Goal: Task Accomplishment & Management: Manage account settings

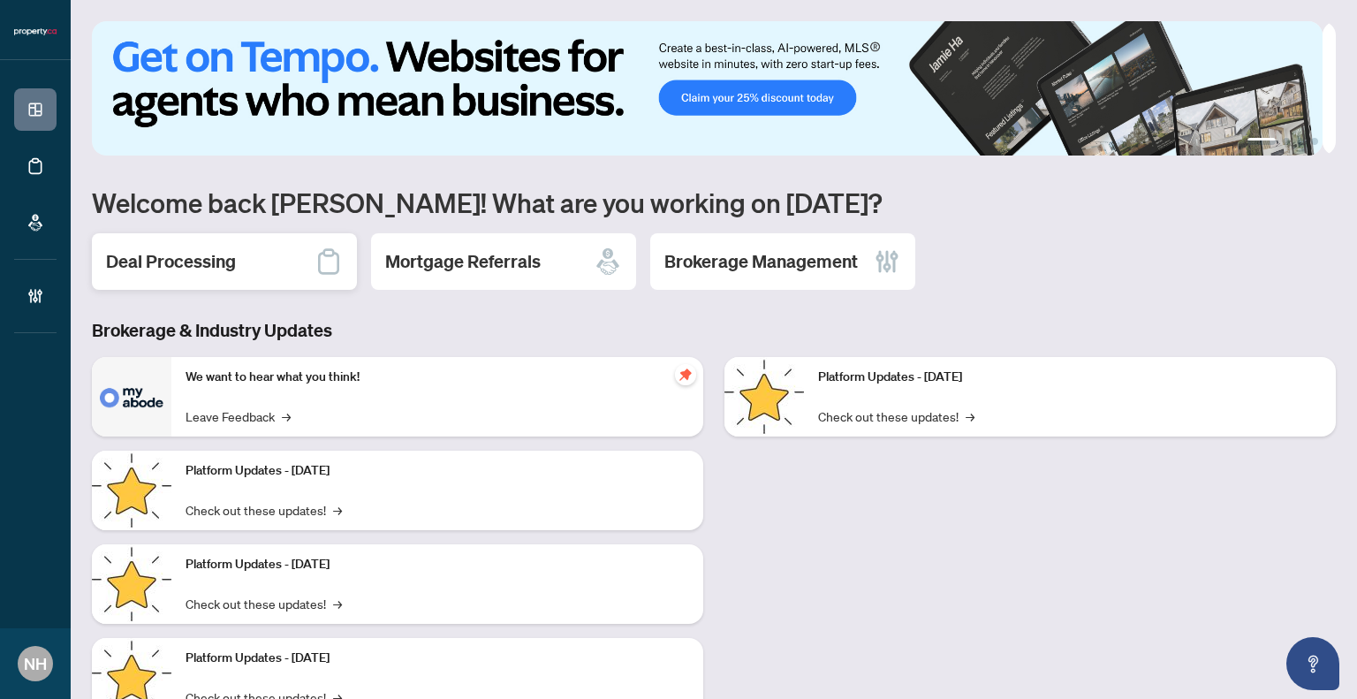
click at [201, 254] on h2 "Deal Processing" at bounding box center [171, 261] width 130 height 25
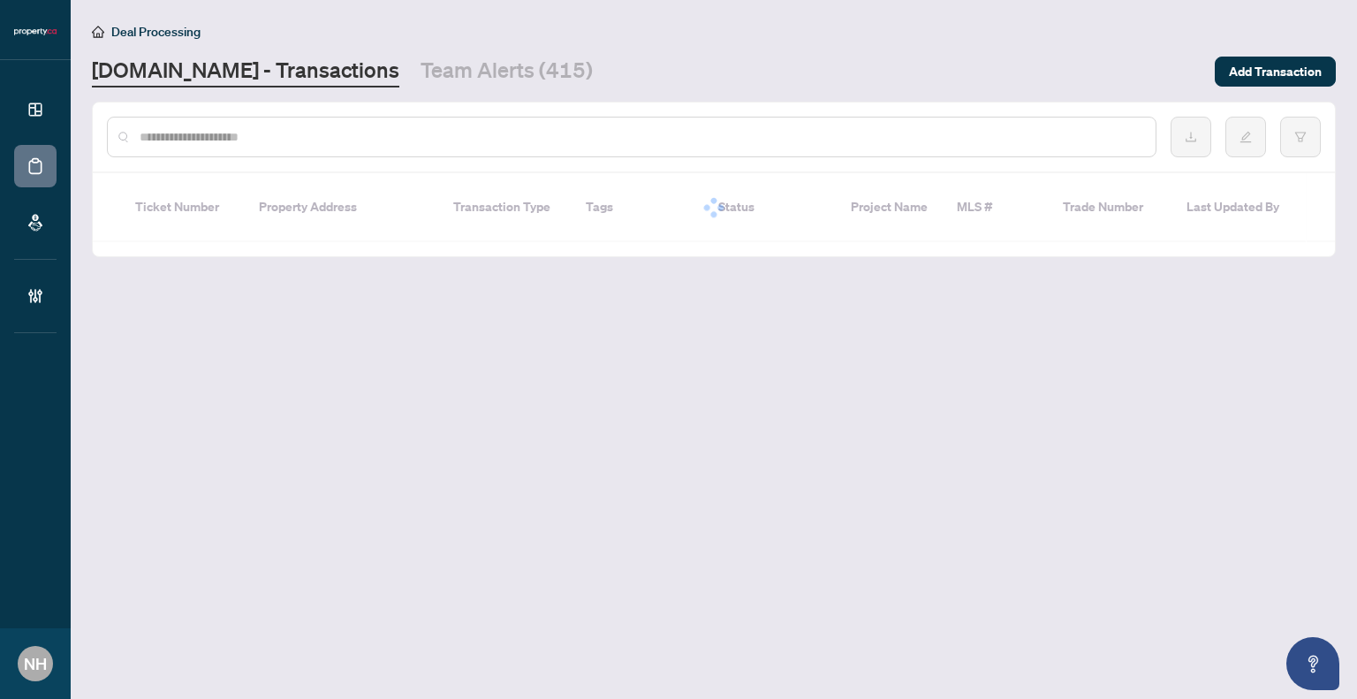
click at [251, 127] on input "text" at bounding box center [641, 136] width 1002 height 19
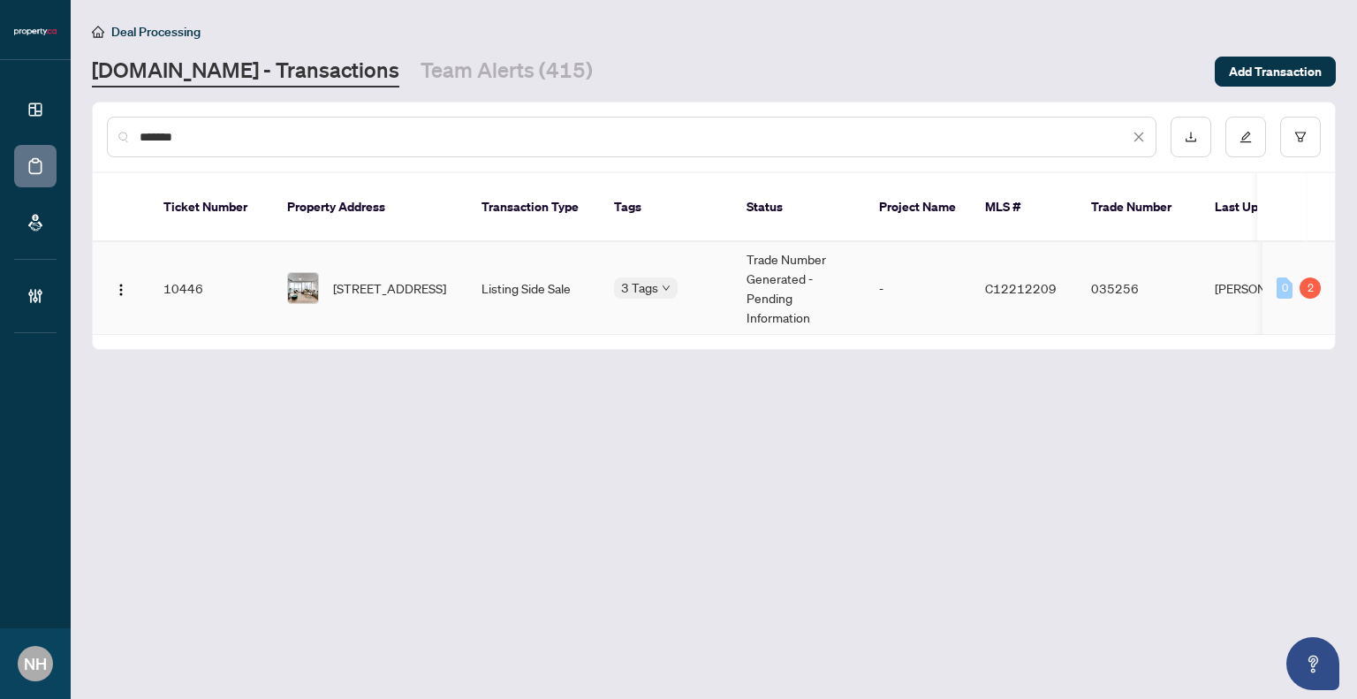
type input "*******"
click at [258, 257] on td "10446" at bounding box center [211, 288] width 124 height 93
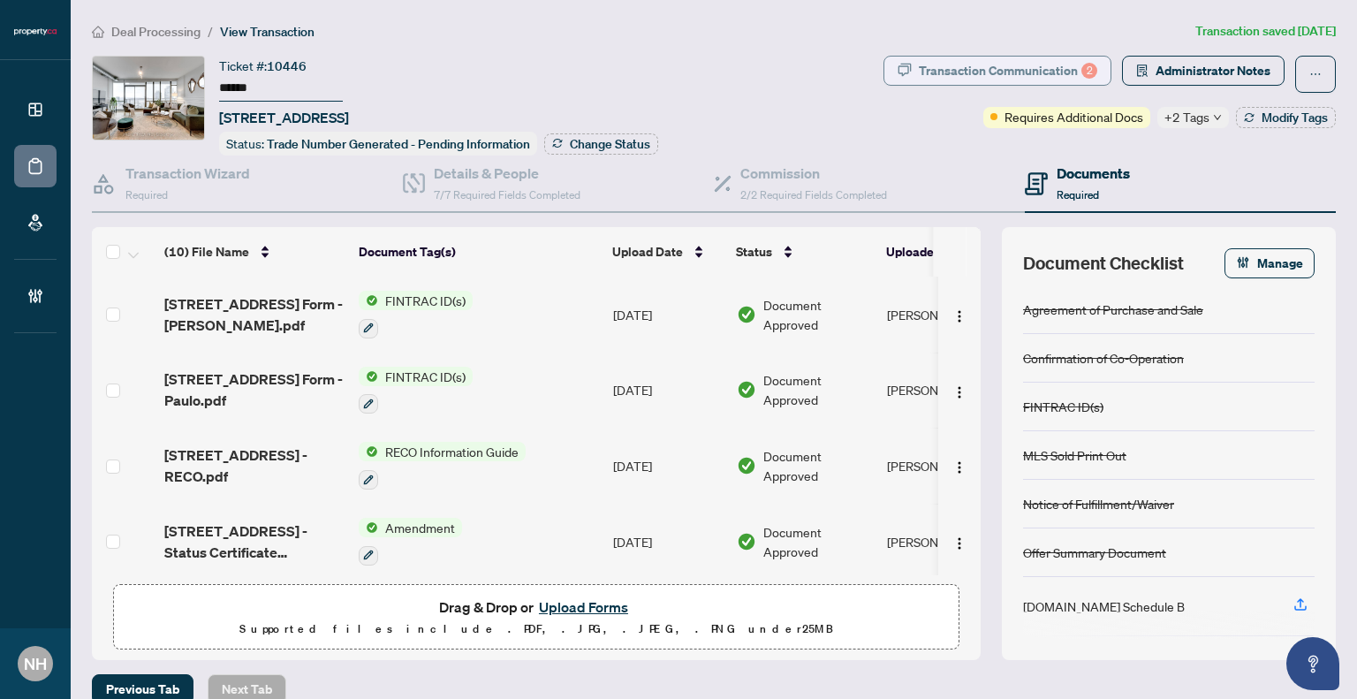
click at [992, 72] on div "Transaction Communication 2" at bounding box center [1008, 71] width 178 height 28
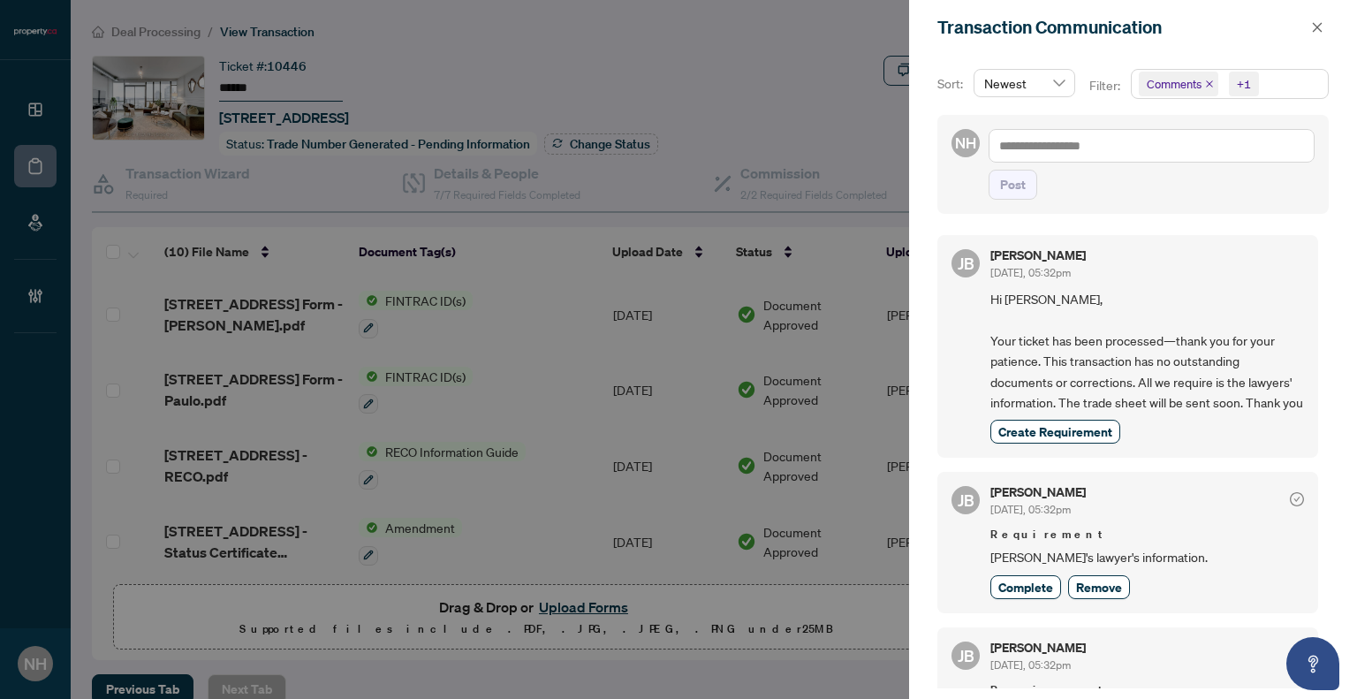
click at [1205, 87] on icon "close" at bounding box center [1209, 83] width 9 height 9
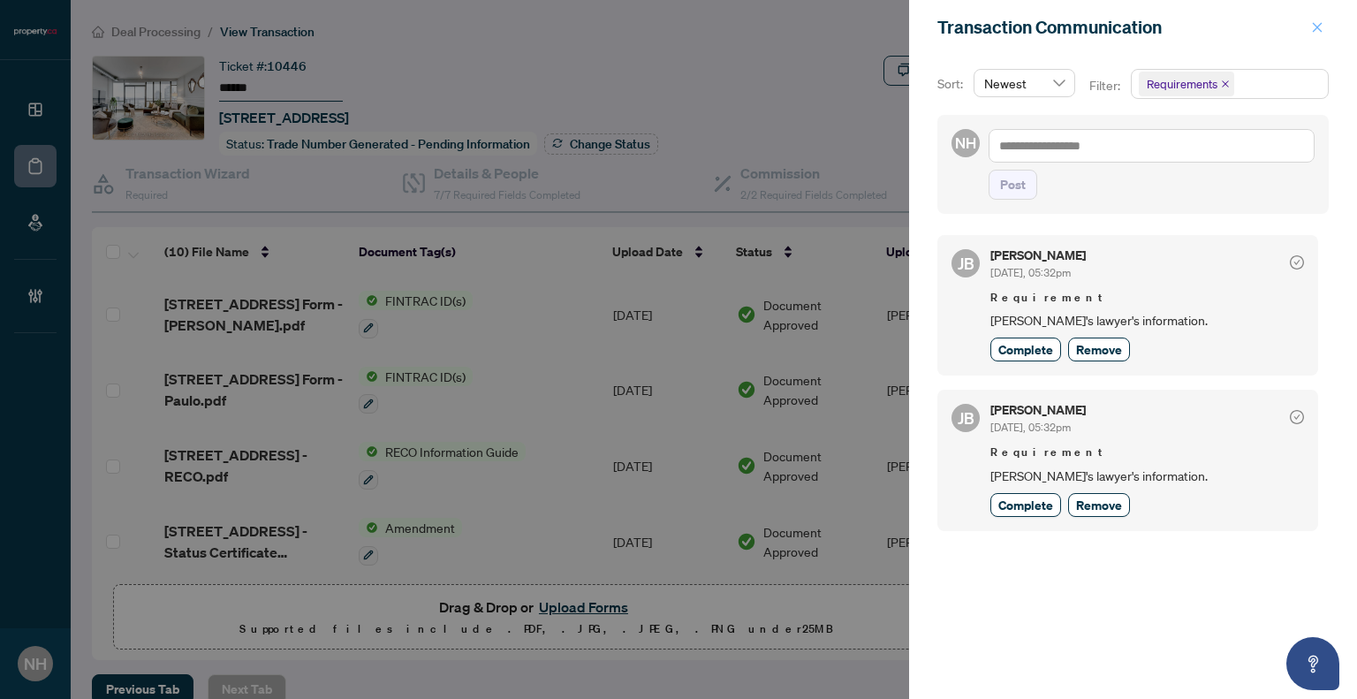
click at [1318, 30] on icon "close" at bounding box center [1317, 27] width 12 height 12
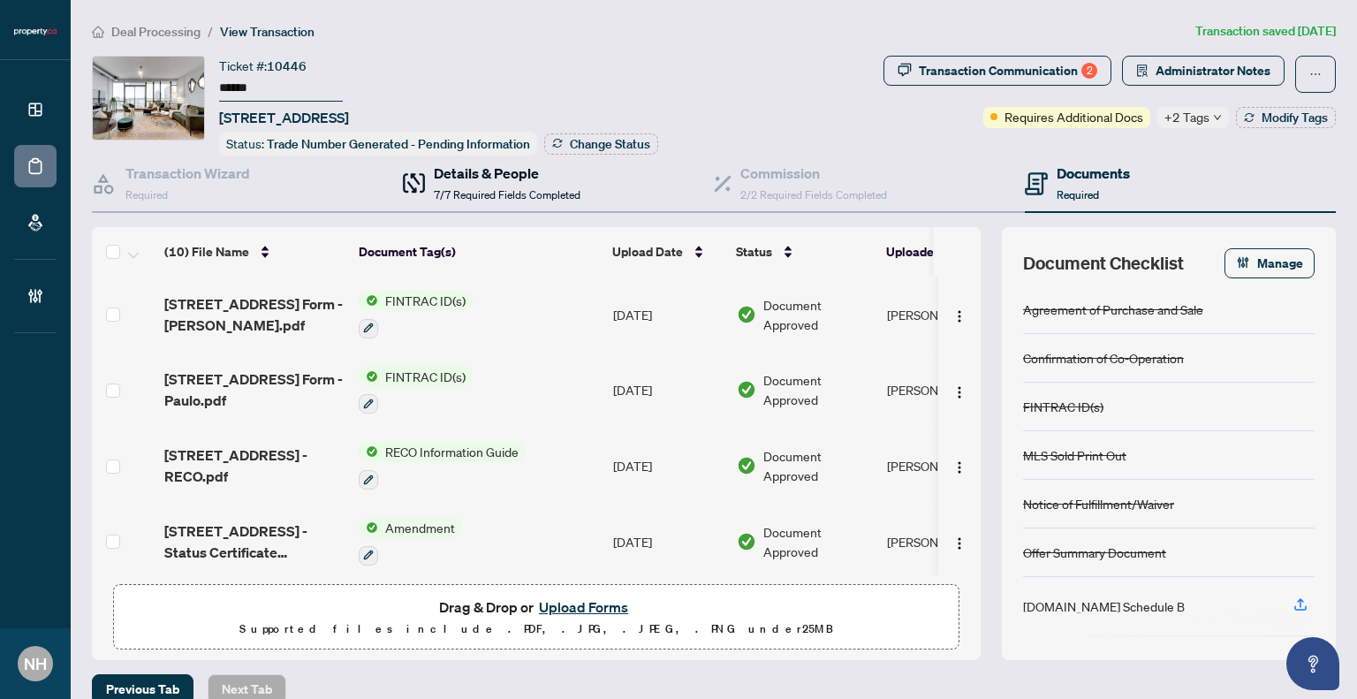
click at [555, 192] on span "7/7 Required Fields Completed" at bounding box center [507, 194] width 147 height 13
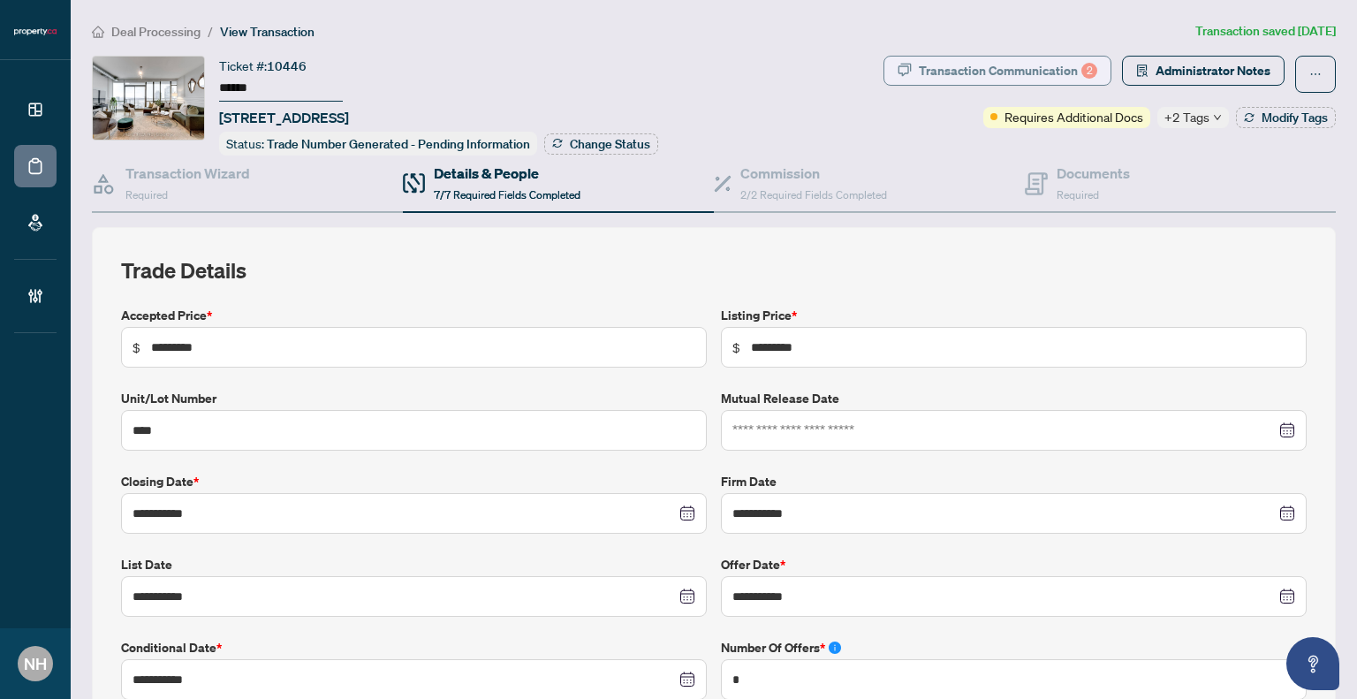
click at [957, 72] on div "Transaction Communication 2" at bounding box center [1008, 71] width 178 height 28
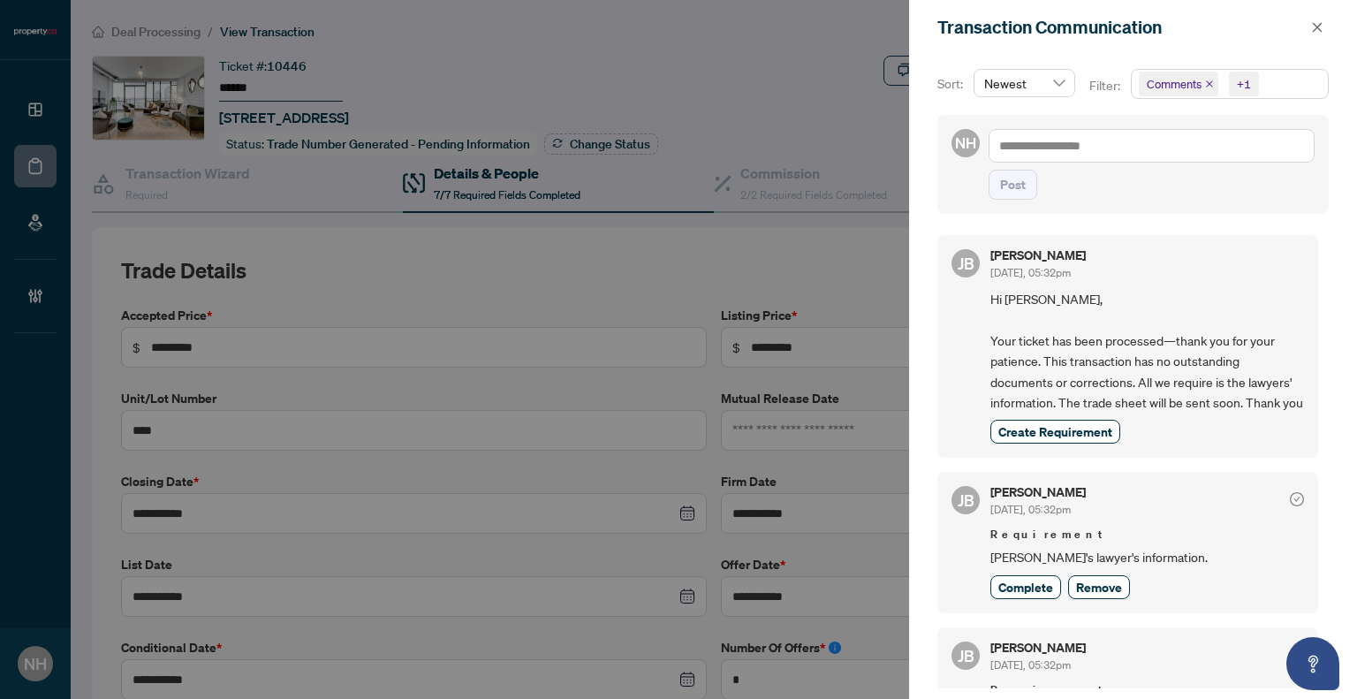
click at [1210, 83] on icon "close" at bounding box center [1209, 83] width 9 height 9
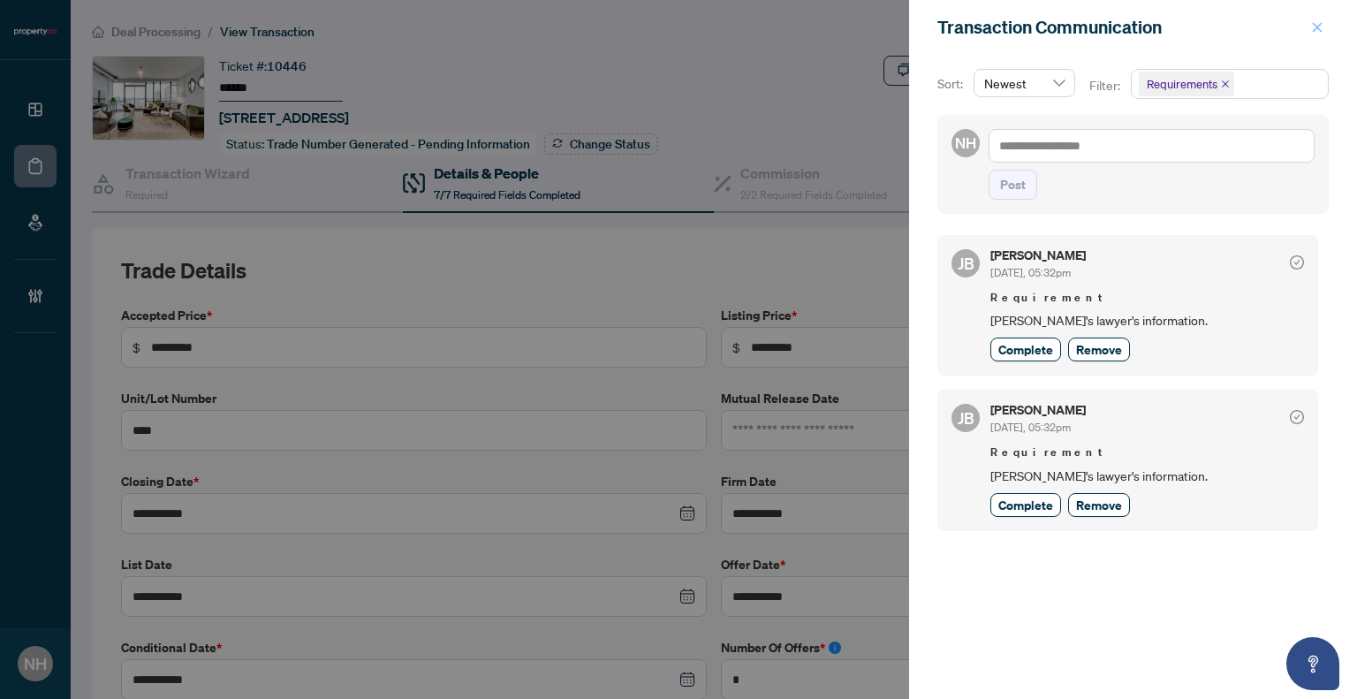
click at [1325, 23] on button "button" at bounding box center [1316, 27] width 23 height 21
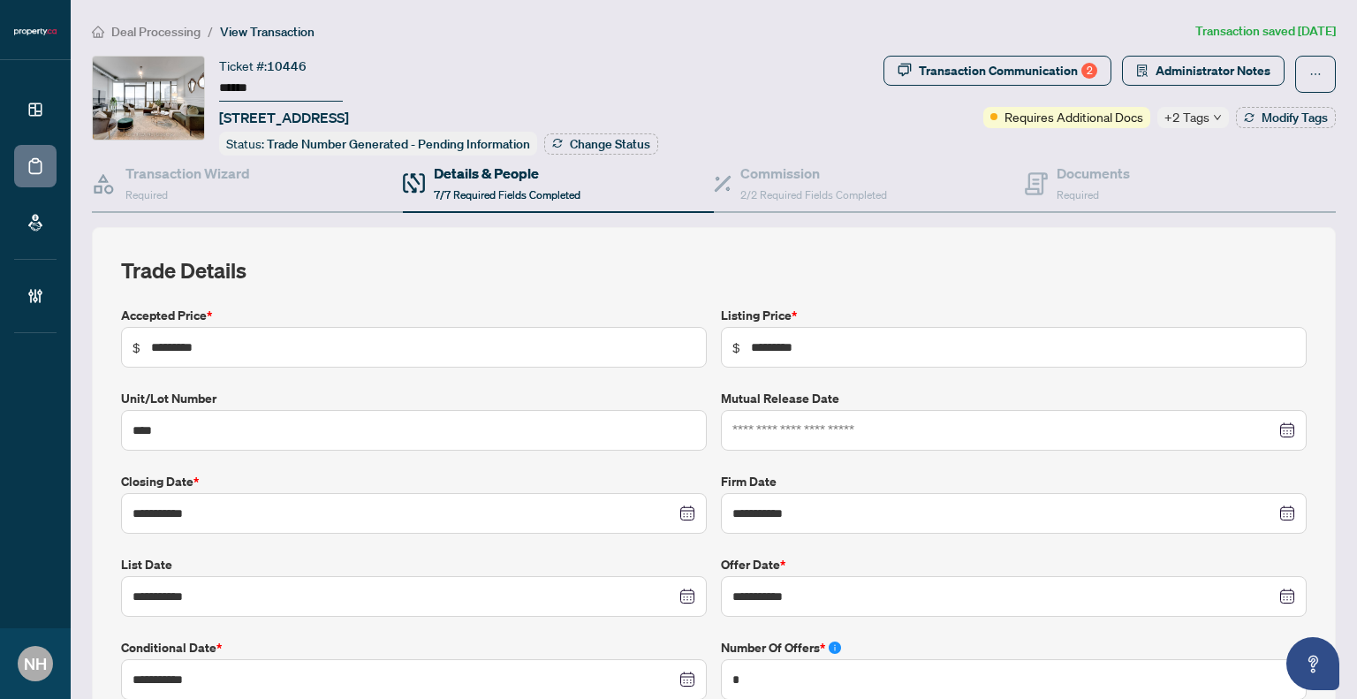
click at [138, 21] on li "Deal Processing" at bounding box center [146, 31] width 109 height 20
click at [138, 26] on span "Deal Processing" at bounding box center [155, 32] width 89 height 16
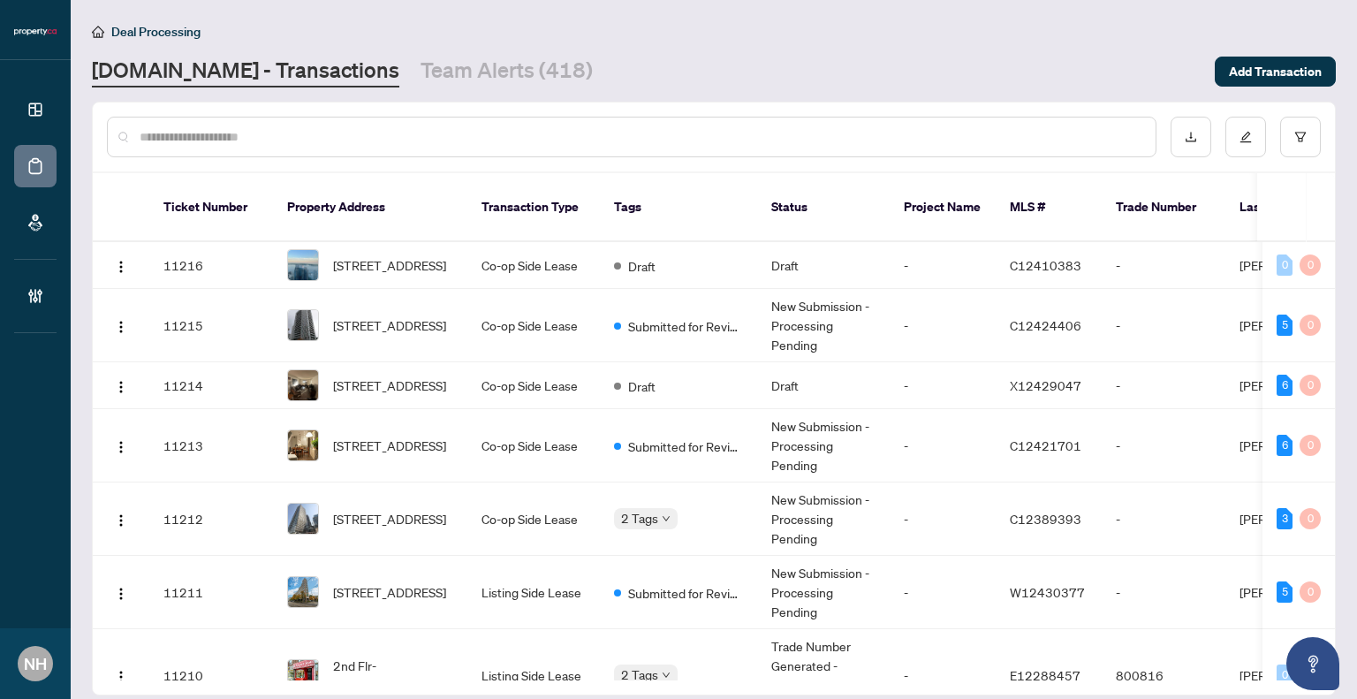
click at [372, 140] on input "text" at bounding box center [641, 136] width 1002 height 19
click at [227, 144] on input "text" at bounding box center [634, 136] width 989 height 19
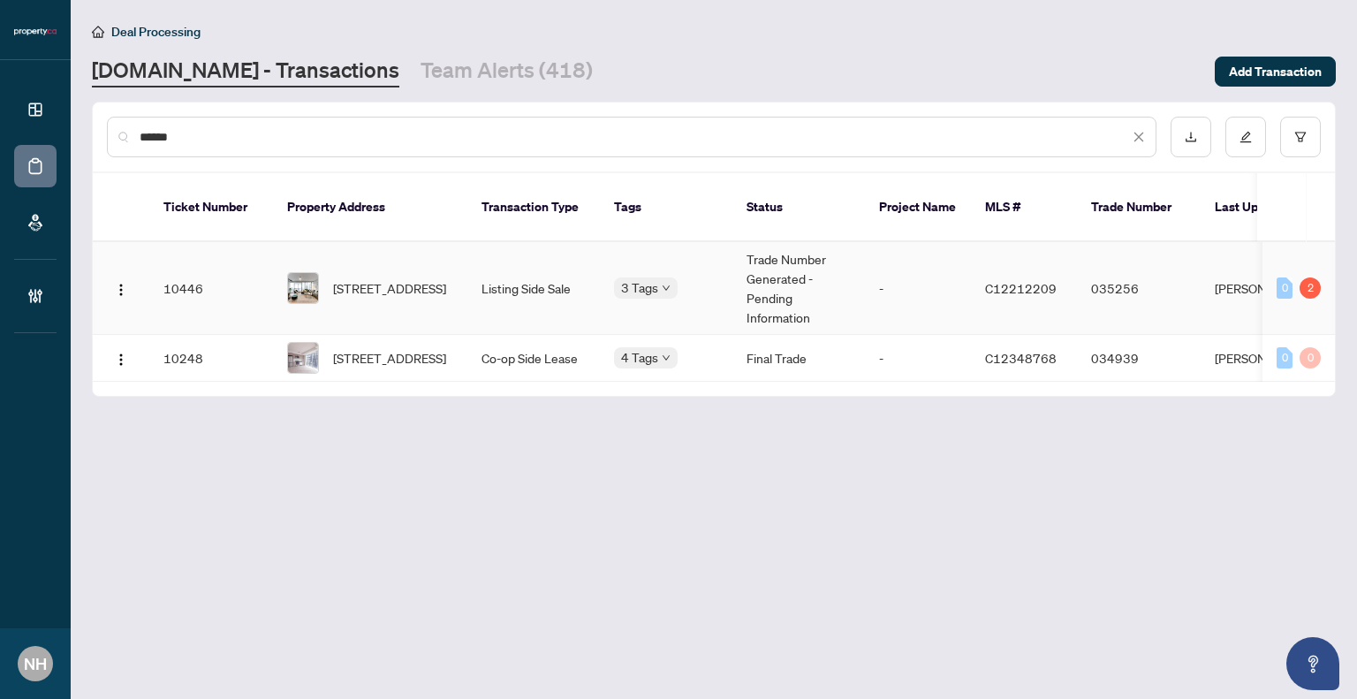
type input "*****"
click at [537, 276] on td "Listing Side Sale" at bounding box center [533, 288] width 132 height 93
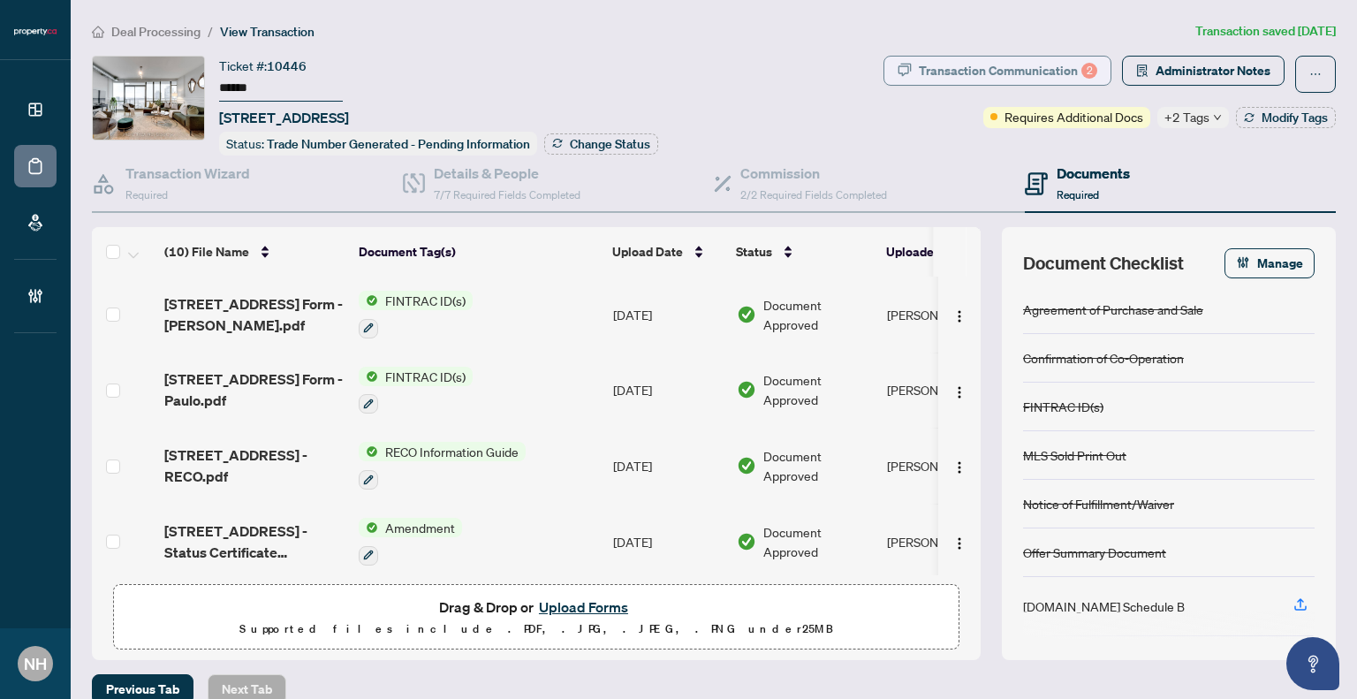
click at [919, 64] on div "Transaction Communication 2" at bounding box center [1008, 71] width 178 height 28
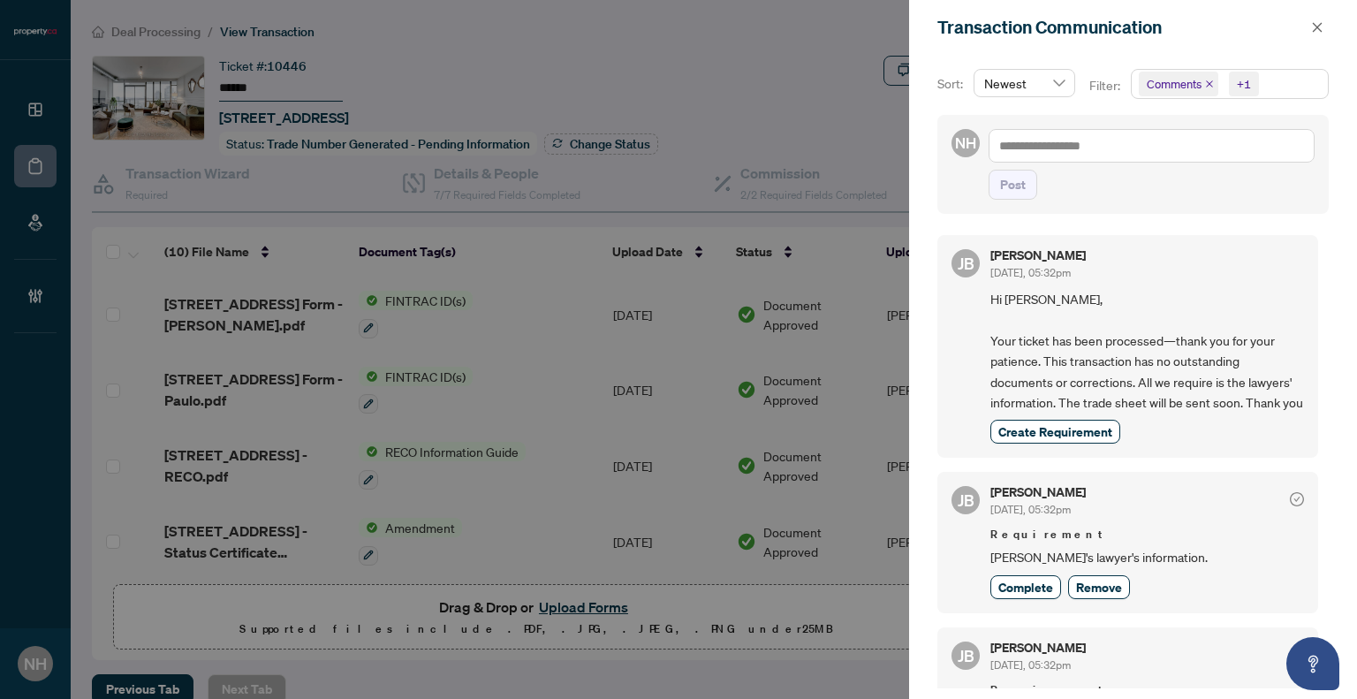
click at [1211, 87] on icon "close" at bounding box center [1209, 83] width 9 height 9
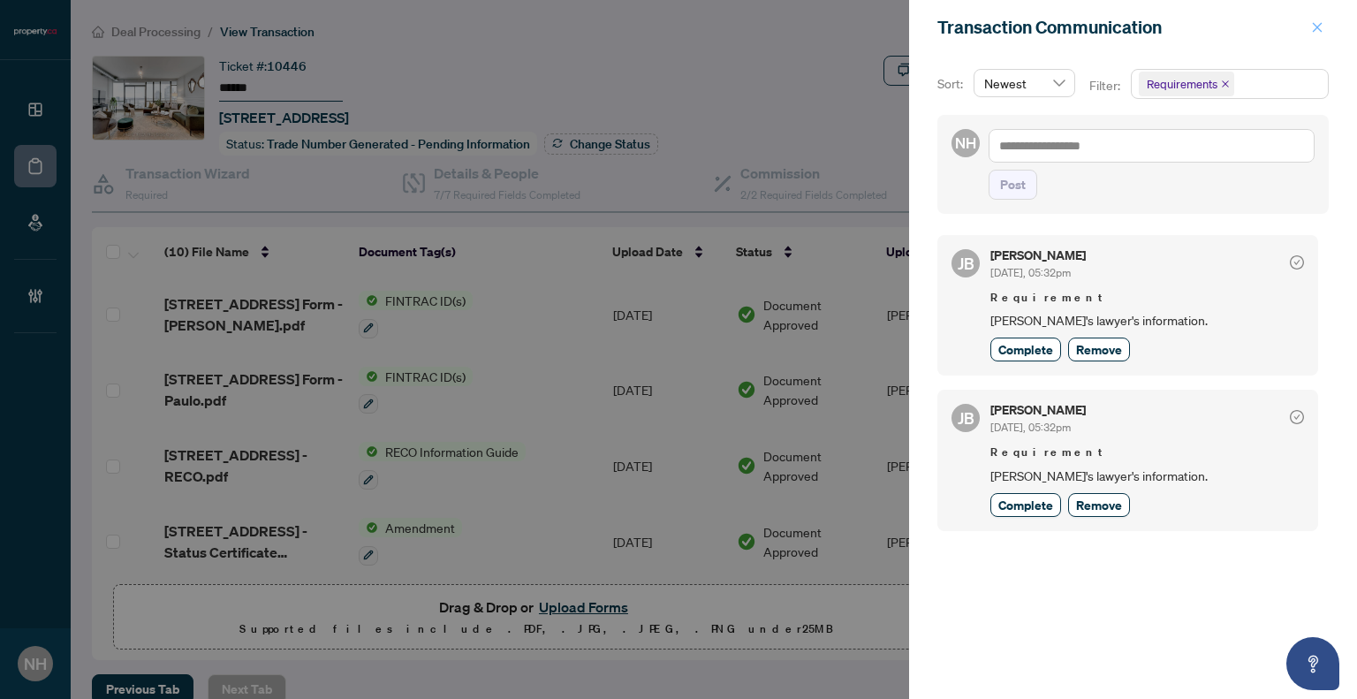
click at [1326, 26] on button "button" at bounding box center [1316, 27] width 23 height 21
